Goal: Information Seeking & Learning: Understand process/instructions

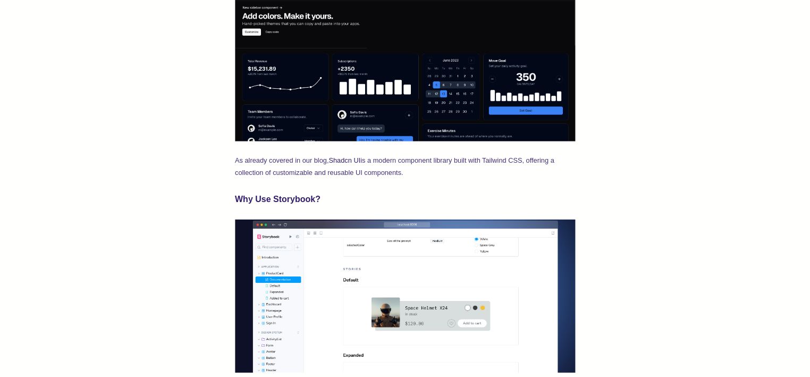
scroll to position [574, 0]
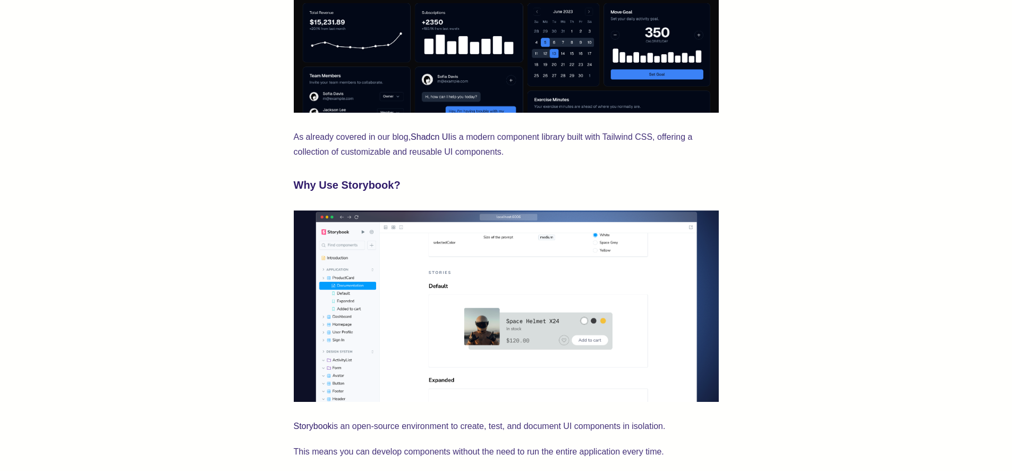
drag, startPoint x: 612, startPoint y: 180, endPoint x: 606, endPoint y: 180, distance: 6.4
click at [607, 180] on h3 "Why Use Storybook?" at bounding box center [506, 184] width 425 height 17
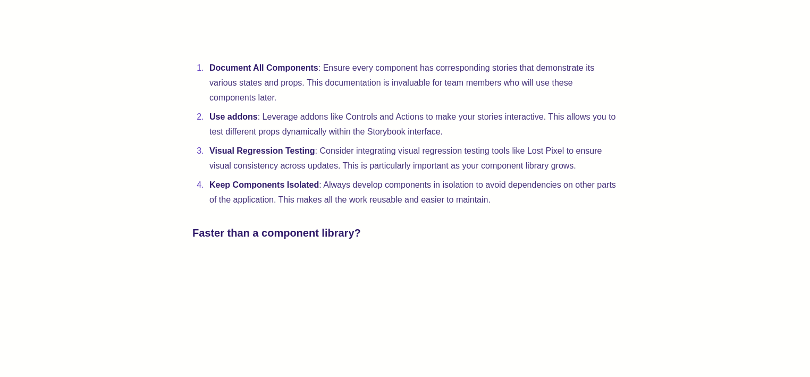
scroll to position [2351, 0]
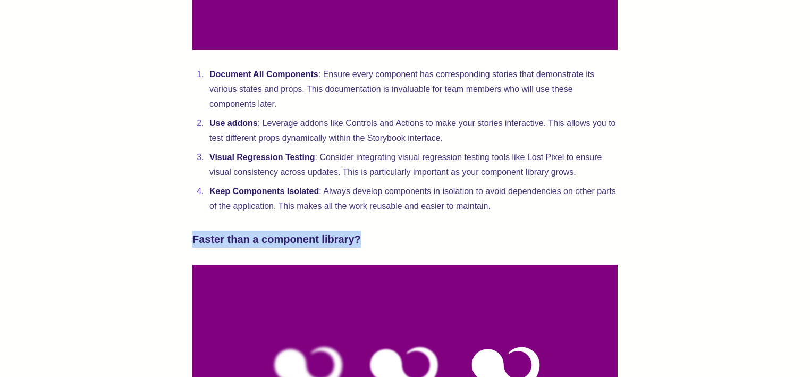
drag, startPoint x: 186, startPoint y: 266, endPoint x: 366, endPoint y: 271, distance: 179.1
click at [366, 248] on h3 "Faster than a component library?" at bounding box center [404, 239] width 425 height 17
drag, startPoint x: 366, startPoint y: 271, endPoint x: 202, endPoint y: 261, distance: 163.4
click at [202, 248] on h3 "Faster than a component library?" at bounding box center [404, 239] width 425 height 17
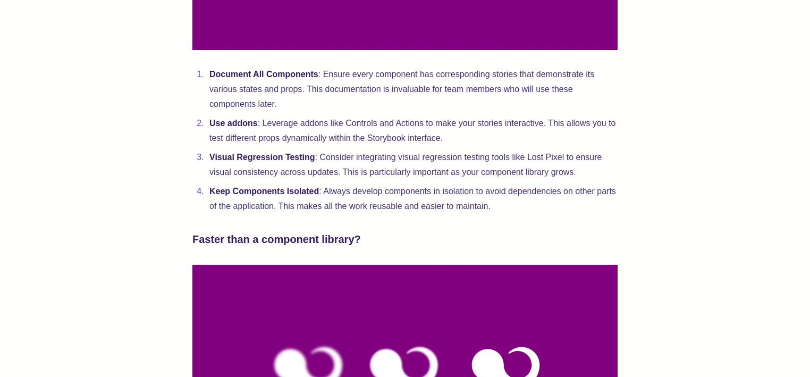
click at [202, 248] on h3 "Faster than a component library?" at bounding box center [404, 239] width 425 height 17
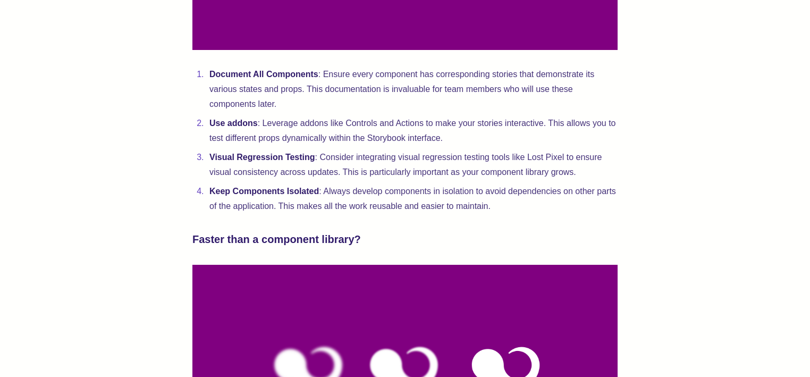
click at [202, 248] on h3 "Faster than a component library?" at bounding box center [404, 239] width 425 height 17
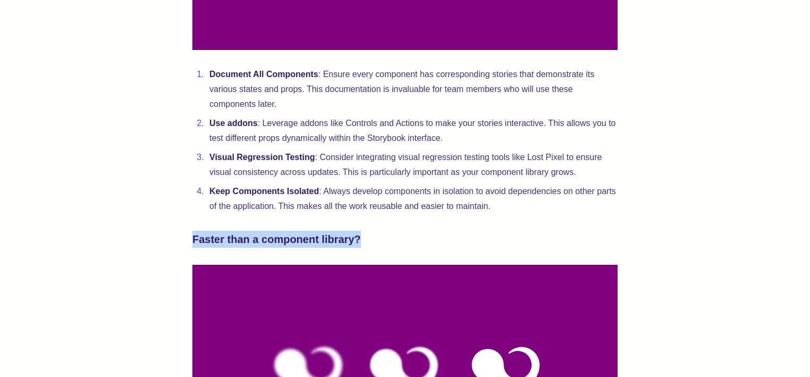
drag, startPoint x: 185, startPoint y: 263, endPoint x: 360, endPoint y: 270, distance: 175.5
click at [360, 248] on h3 "Faster than a component library?" at bounding box center [404, 239] width 425 height 17
drag, startPoint x: 360, startPoint y: 270, endPoint x: 189, endPoint y: 263, distance: 171.2
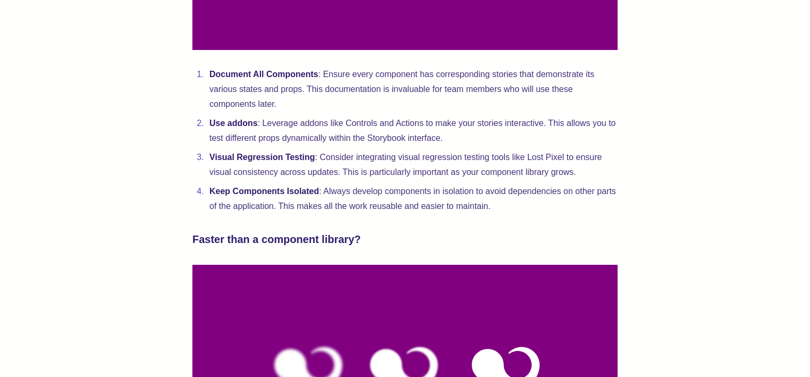
drag, startPoint x: 189, startPoint y: 263, endPoint x: 370, endPoint y: 268, distance: 180.7
click at [370, 248] on h3 "Faster than a component library?" at bounding box center [404, 239] width 425 height 17
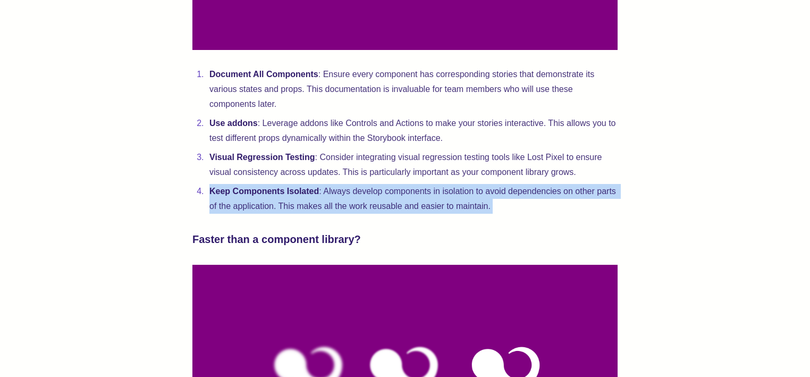
drag, startPoint x: 236, startPoint y: 247, endPoint x: 196, endPoint y: 216, distance: 50.8
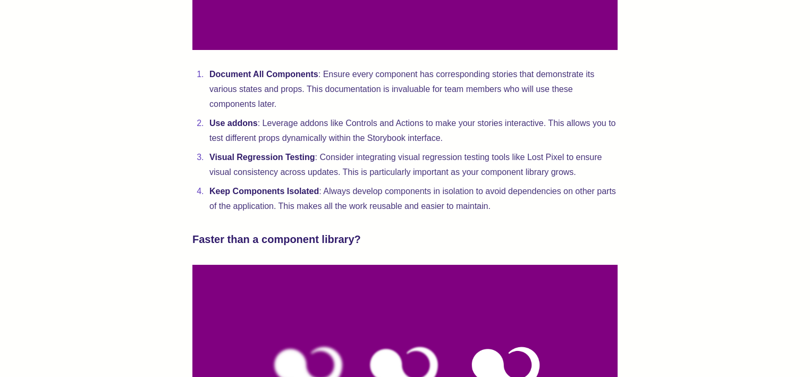
click at [206, 214] on li "Keep Components Isolated : Always develop components in isolation to avoid depe…" at bounding box center [411, 199] width 411 height 30
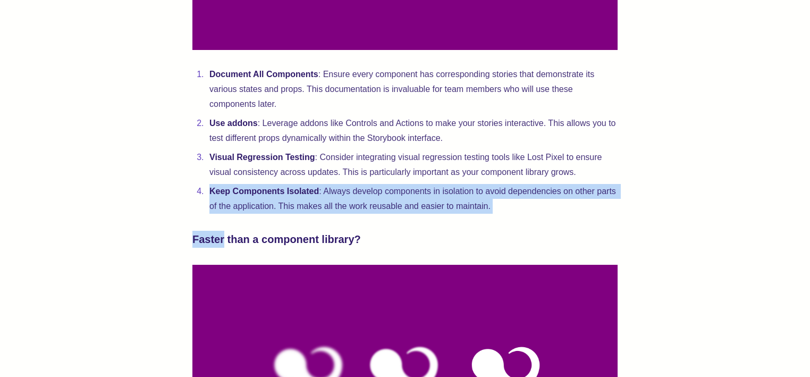
drag, startPoint x: 196, startPoint y: 216, endPoint x: 266, endPoint y: 251, distance: 78.2
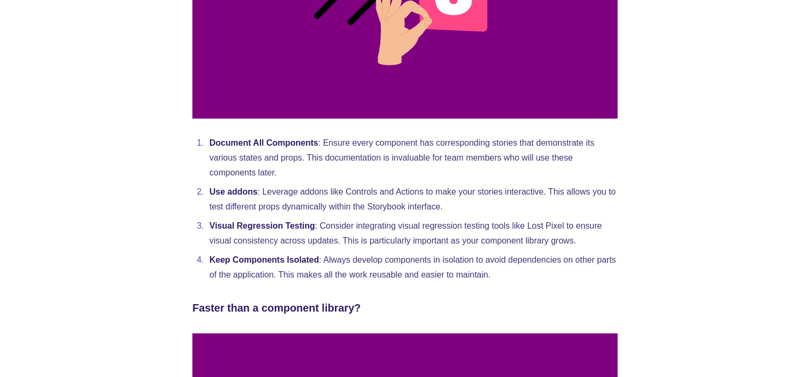
scroll to position [2276, 0]
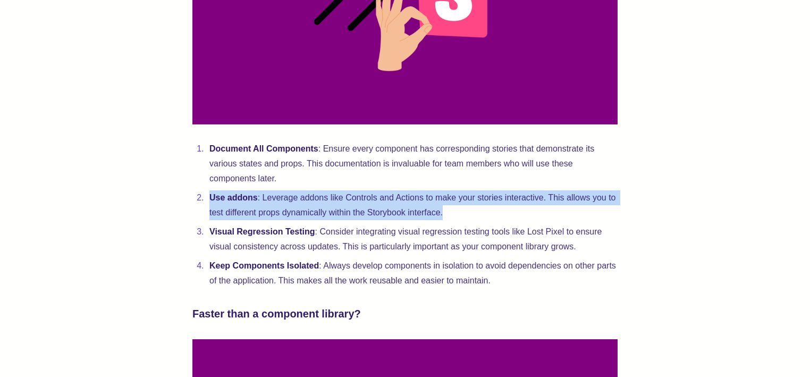
drag, startPoint x: 213, startPoint y: 247, endPoint x: 206, endPoint y: 227, distance: 20.8
click at [206, 227] on ol "Document All Components : Ensure every component has corresponding stories that…" at bounding box center [404, 214] width 425 height 147
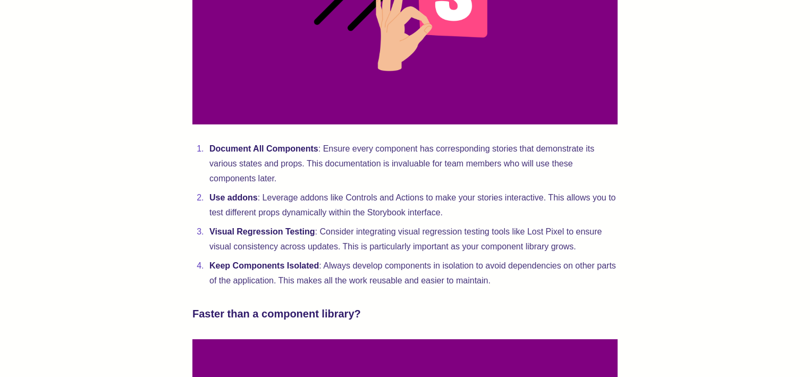
click at [206, 220] on li "Use addons : Leverage addons like Controls and Actions to make your stories int…" at bounding box center [411, 205] width 411 height 30
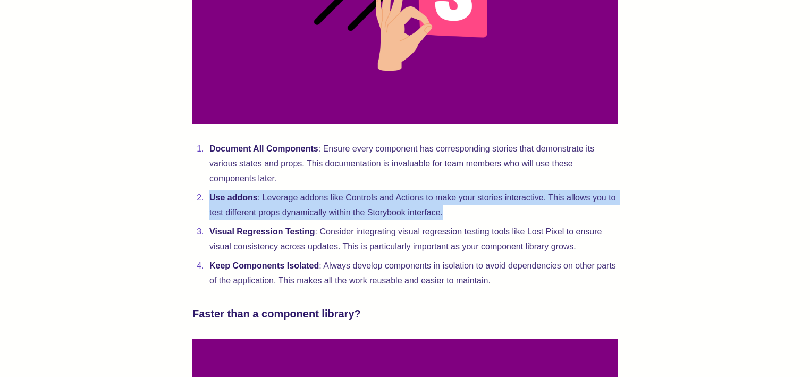
drag, startPoint x: 206, startPoint y: 227, endPoint x: 215, endPoint y: 248, distance: 22.6
click at [215, 248] on ol "Document All Components : Ensure every component has corresponding stories that…" at bounding box center [404, 214] width 425 height 147
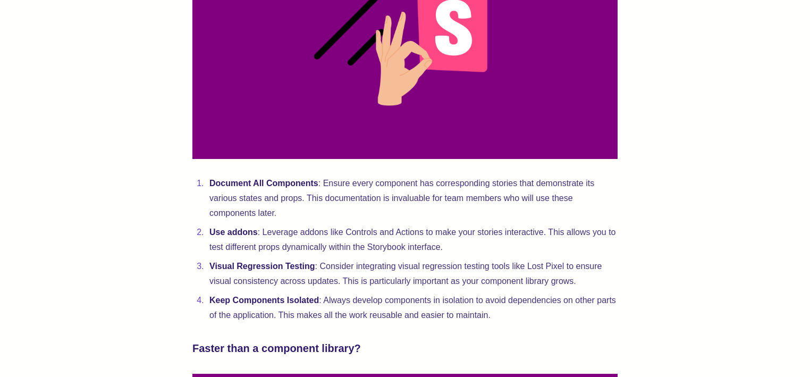
scroll to position [2244, 0]
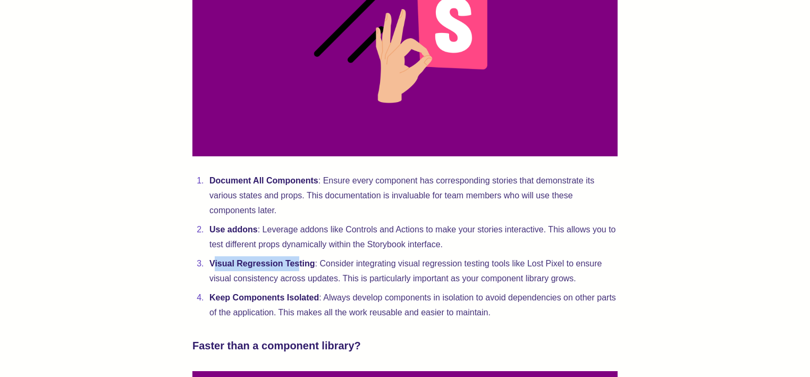
drag, startPoint x: 213, startPoint y: 289, endPoint x: 301, endPoint y: 292, distance: 88.3
click at [301, 268] on strong "Visual Regression Testing" at bounding box center [262, 263] width 106 height 9
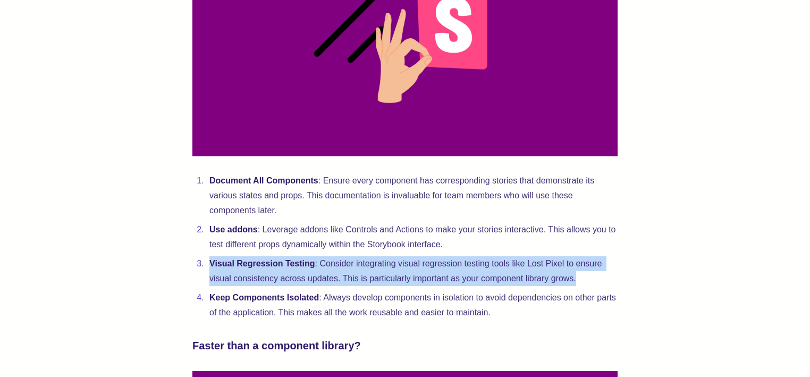
click at [301, 268] on strong "Visual Regression Testing" at bounding box center [262, 263] width 106 height 9
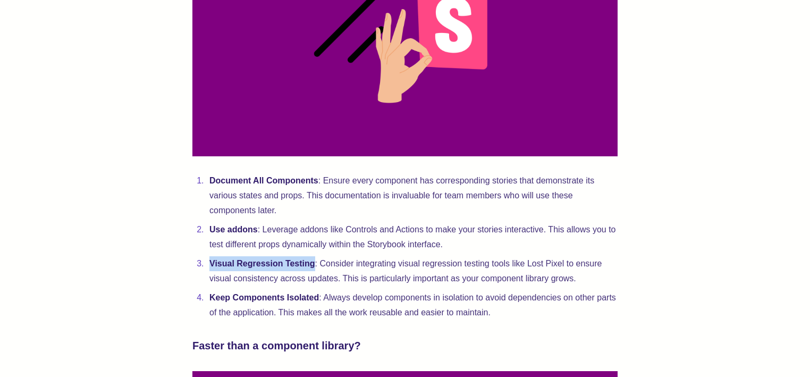
drag, startPoint x: 316, startPoint y: 290, endPoint x: 207, endPoint y: 291, distance: 108.9
click at [207, 286] on li "Visual Regression Testing : Consider integrating visual regression testing tool…" at bounding box center [411, 271] width 411 height 30
copy strong "Visual Regression Testing"
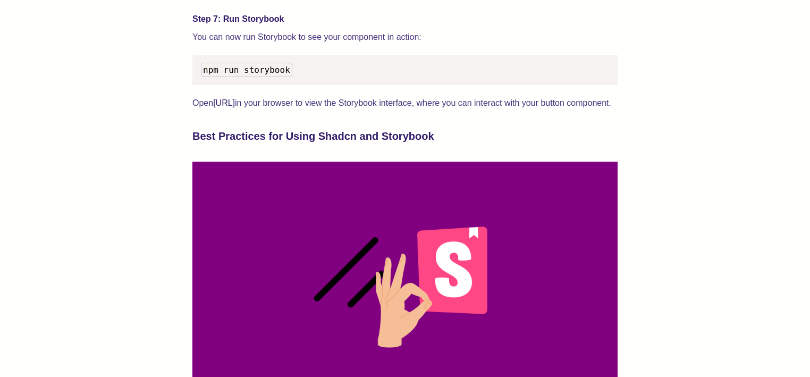
scroll to position [1989, 0]
